Goal: Information Seeking & Learning: Understand process/instructions

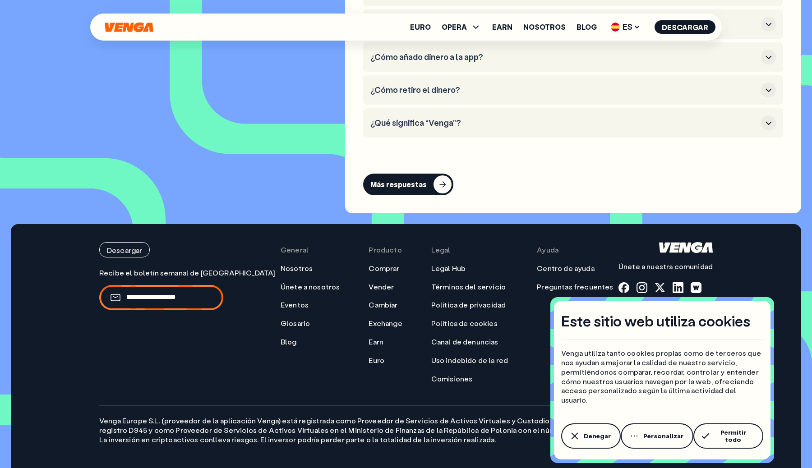
scroll to position [4466, 0]
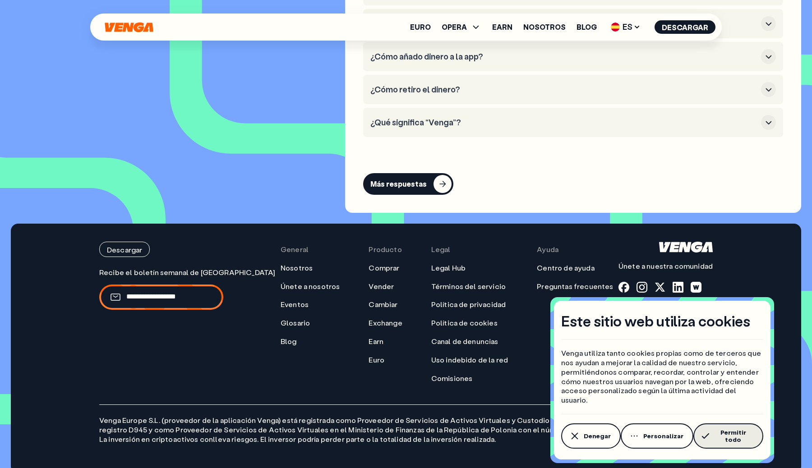
click at [740, 440] on span "Permitir todo" at bounding box center [733, 436] width 41 height 14
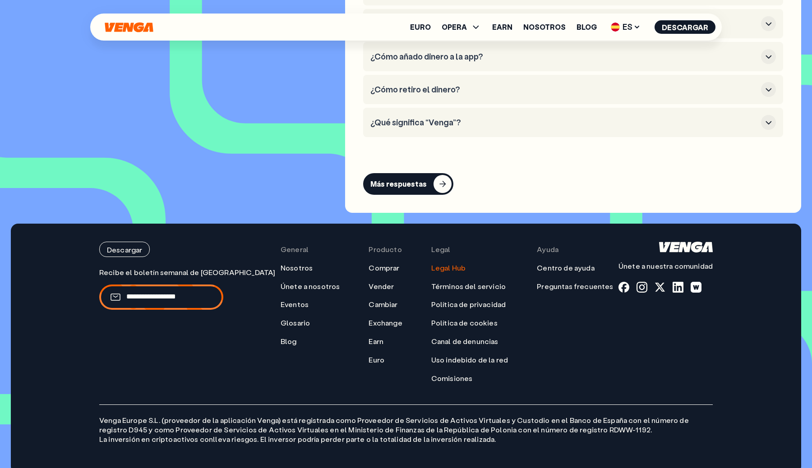
click at [431, 264] on link "Legal Hub" at bounding box center [448, 268] width 34 height 9
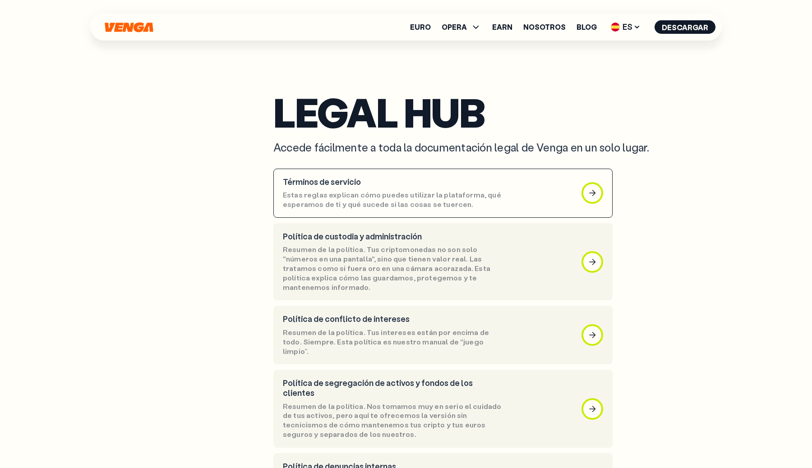
click at [344, 194] on p "Estas reglas explican cómo puedes utilizar la plataforma, qué esperamos de ti y…" at bounding box center [392, 199] width 219 height 19
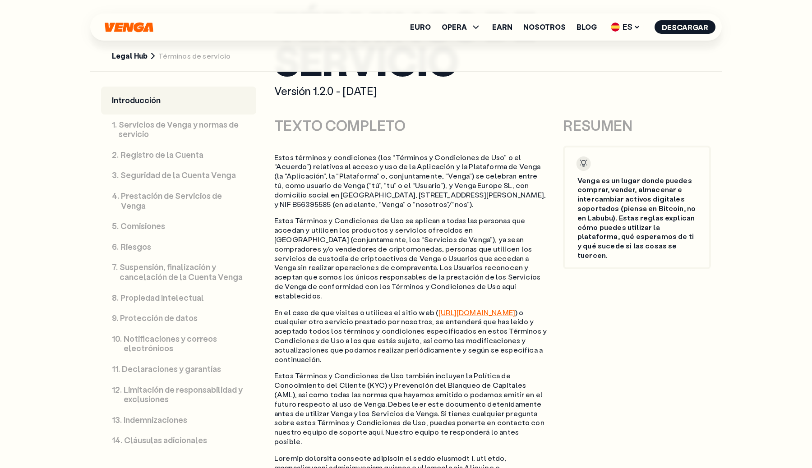
scroll to position [456, 0]
click at [637, 27] on icon at bounding box center [637, 26] width 7 height 7
click at [619, 45] on div "English - EN" at bounding box center [601, 45] width 44 height 9
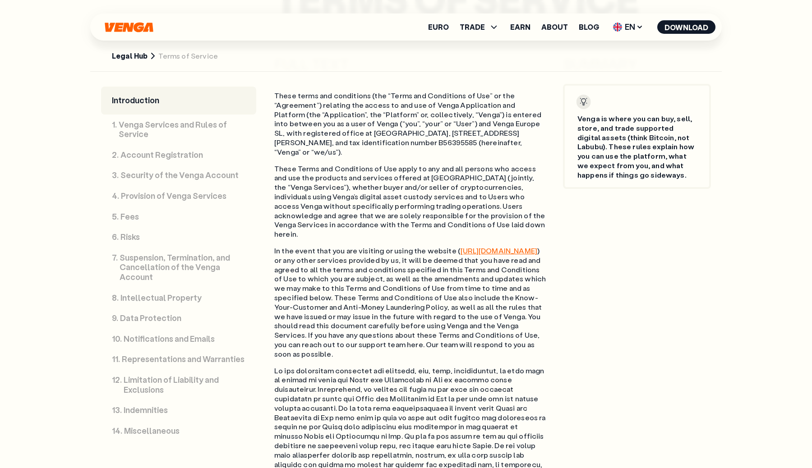
scroll to position [483, 0]
drag, startPoint x: 499, startPoint y: 126, endPoint x: 442, endPoint y: 122, distance: 57.5
click at [442, 122] on p "These terms and conditions (the “Terms and Conditions of Use” or the “Agreement…" at bounding box center [410, 125] width 273 height 66
click at [445, 122] on p "These terms and conditions (the “Terms and Conditions of Use” or the “Agreement…" at bounding box center [410, 125] width 273 height 66
drag, startPoint x: 441, startPoint y: 122, endPoint x: 499, endPoint y: 124, distance: 57.3
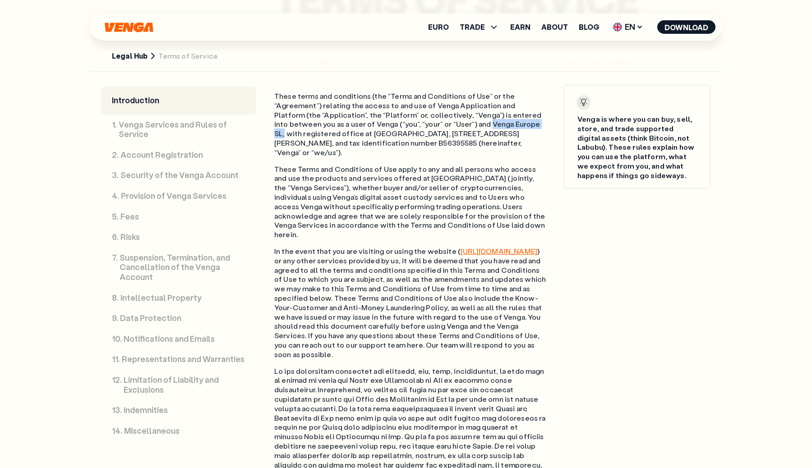
click at [499, 124] on p "These terms and conditions (the “Terms and Conditions of Use” or the “Agreement…" at bounding box center [410, 125] width 273 height 66
